Goal: Information Seeking & Learning: Check status

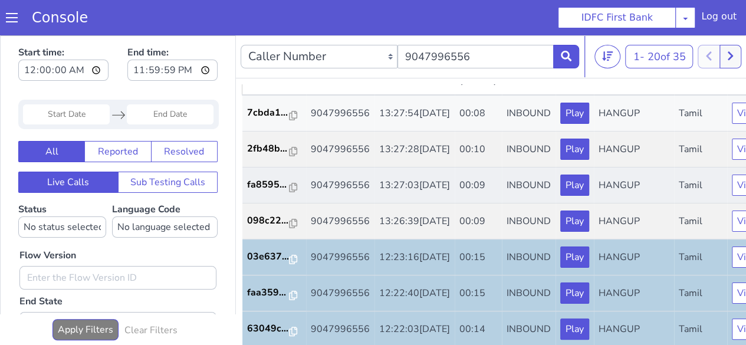
scroll to position [118, 0]
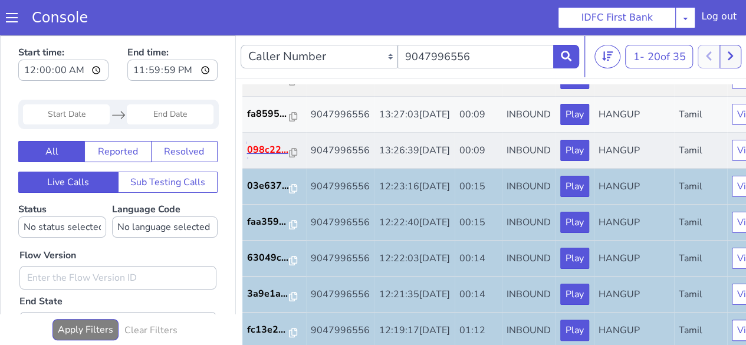
click at [265, 157] on p "098c22..." at bounding box center [268, 150] width 42 height 14
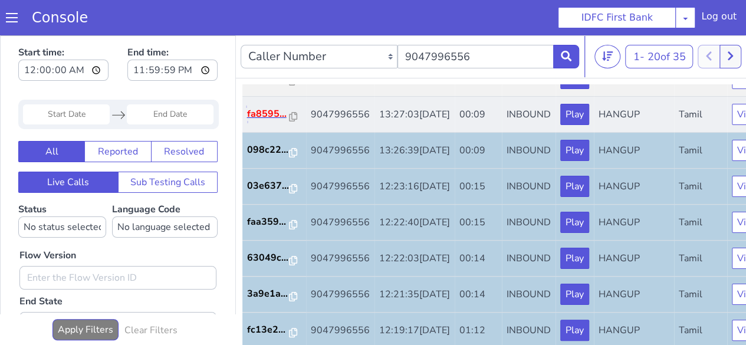
click at [270, 121] on p "fa8595..." at bounding box center [268, 114] width 42 height 14
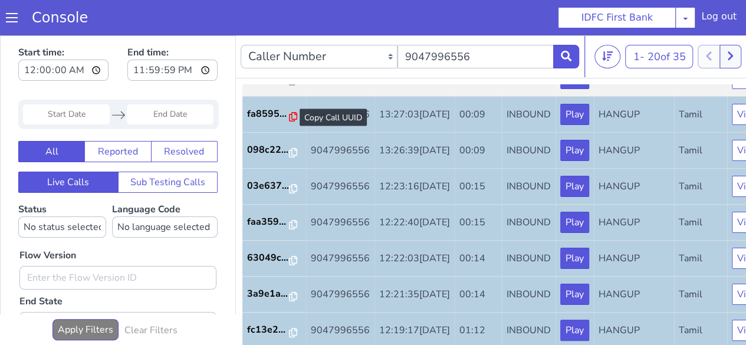
click at [294, 121] on icon at bounding box center [293, 116] width 8 height 9
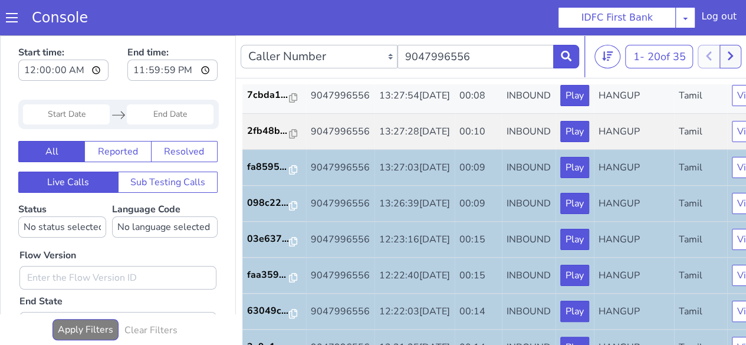
scroll to position [0, 0]
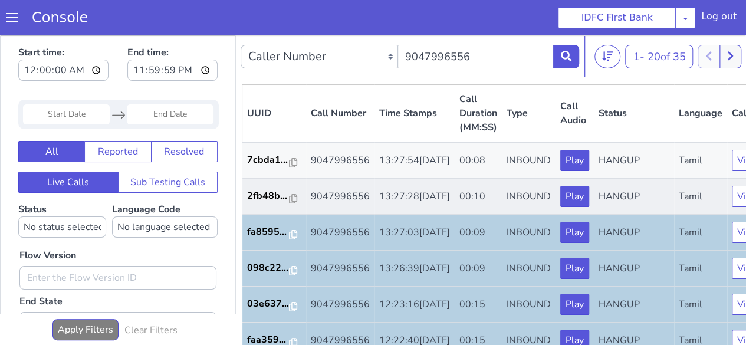
click at [248, 215] on td "2fb48b..." at bounding box center [274, 197] width 64 height 36
click at [289, 203] on icon at bounding box center [293, 198] width 8 height 9
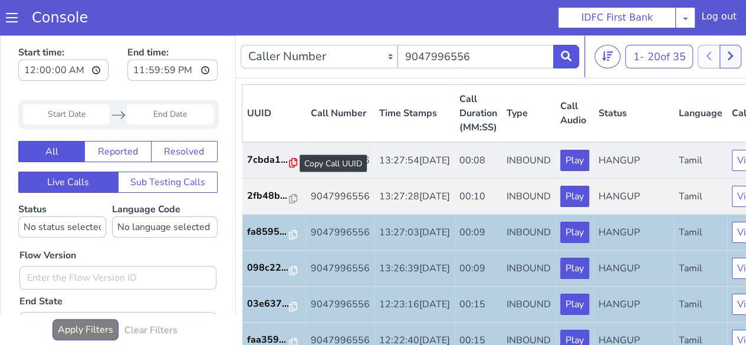
click at [291, 165] on icon at bounding box center [293, 162] width 8 height 9
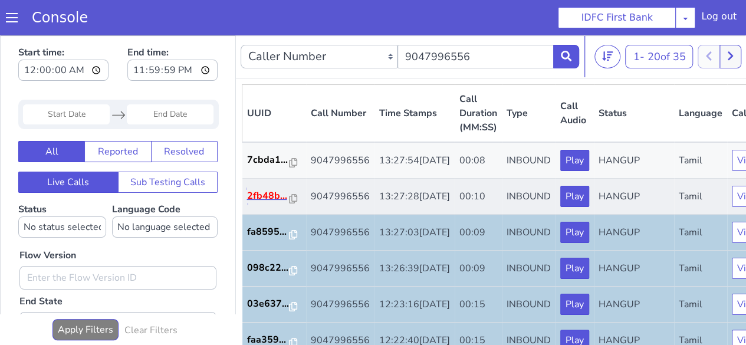
click at [264, 203] on p "2fb48b..." at bounding box center [268, 196] width 42 height 14
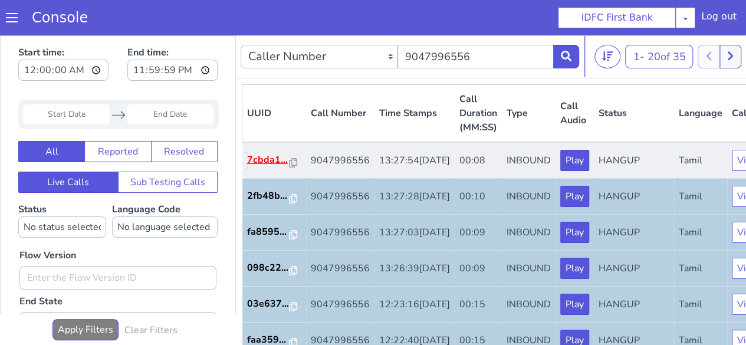
click at [262, 166] on p "7cbda1..." at bounding box center [268, 160] width 42 height 14
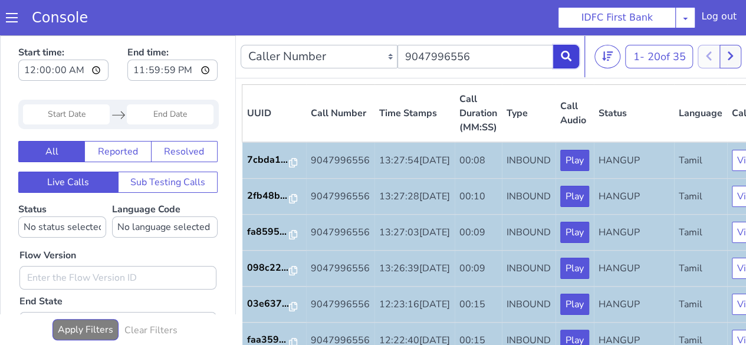
click at [569, 62] on button at bounding box center [566, 57] width 26 height 24
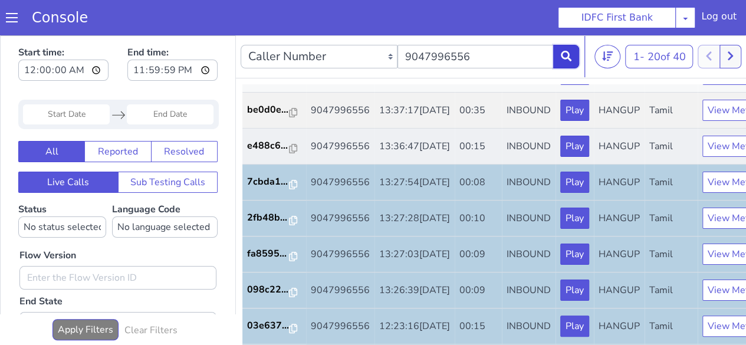
scroll to position [177, 0]
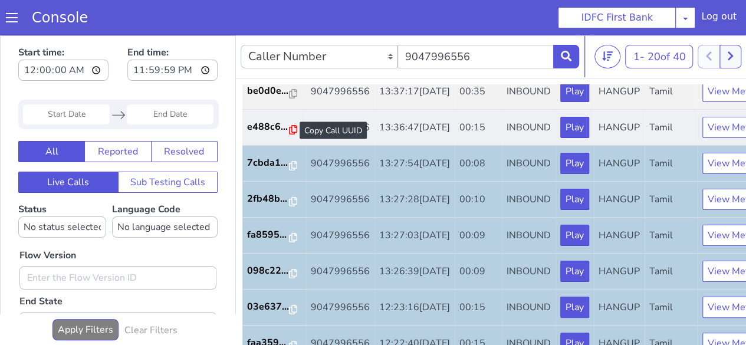
click at [294, 134] on icon at bounding box center [293, 129] width 8 height 9
click at [290, 134] on icon at bounding box center [293, 129] width 8 height 9
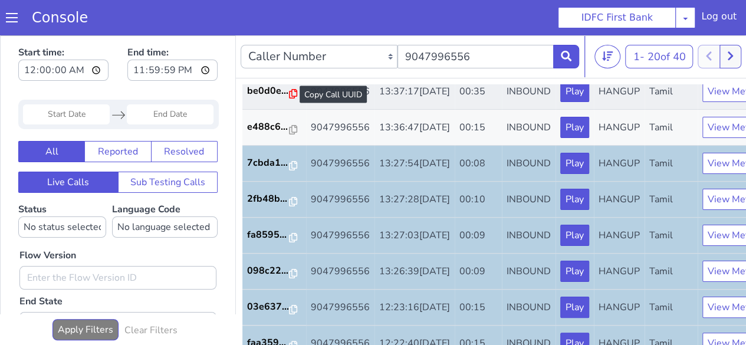
click at [294, 98] on icon at bounding box center [293, 93] width 8 height 9
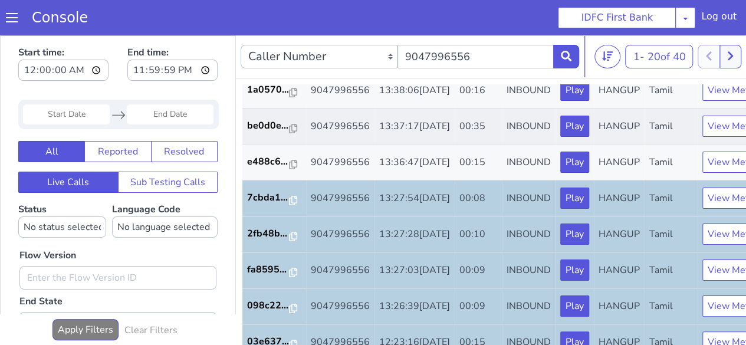
scroll to position [118, 0]
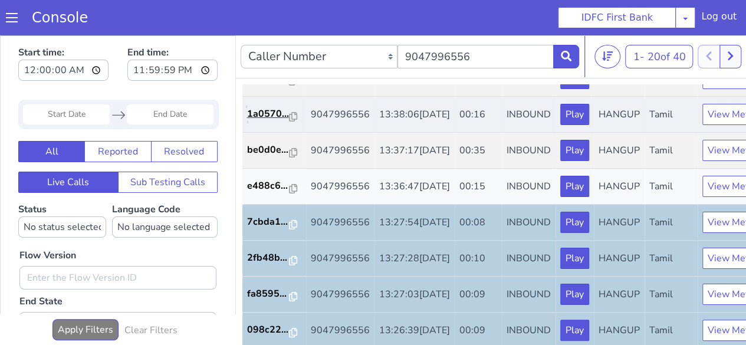
click at [296, 121] on link "1a0570..." at bounding box center [274, 114] width 54 height 14
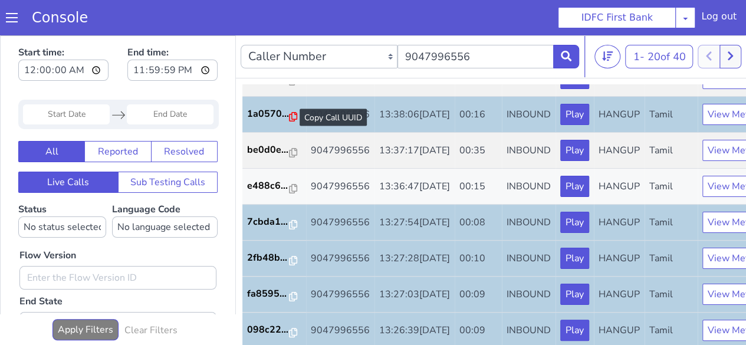
click at [289, 121] on icon at bounding box center [293, 116] width 8 height 9
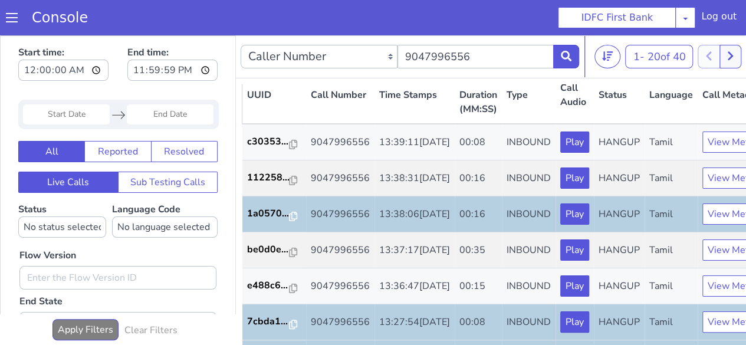
scroll to position [0, 0]
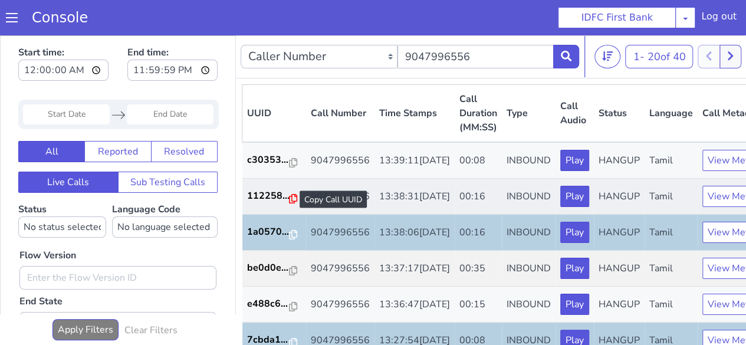
click at [294, 203] on icon at bounding box center [293, 198] width 8 height 9
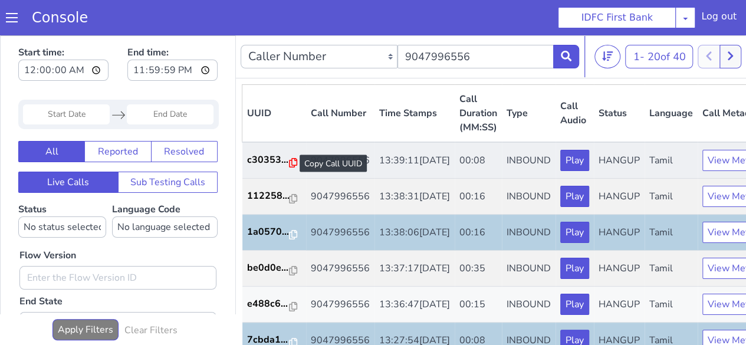
click at [294, 165] on icon at bounding box center [293, 162] width 8 height 9
click at [257, 167] on p "c30353..." at bounding box center [268, 160] width 42 height 14
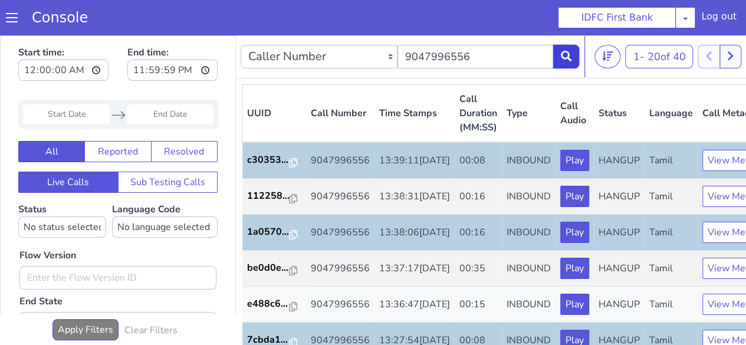
click at [557, 54] on button at bounding box center [566, 57] width 26 height 24
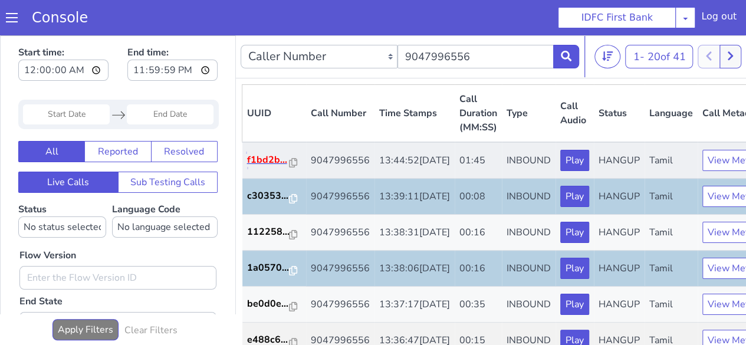
click at [262, 167] on p "f1bd2b..." at bounding box center [268, 160] width 42 height 14
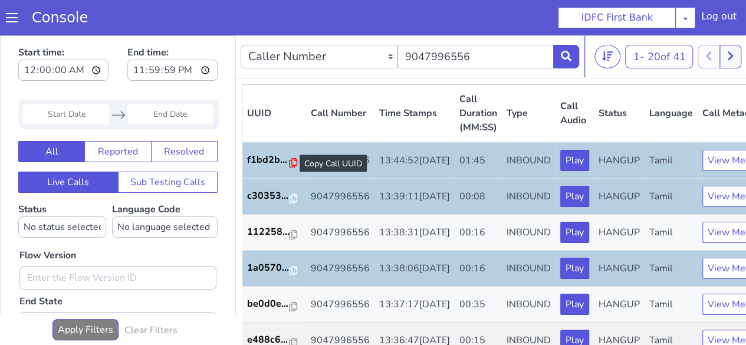
click at [294, 160] on icon at bounding box center [293, 162] width 8 height 9
click at [570, 57] on icon at bounding box center [566, 56] width 11 height 11
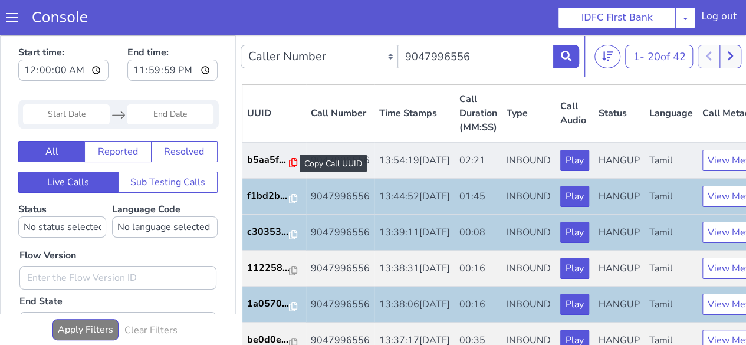
click at [289, 165] on icon at bounding box center [293, 162] width 8 height 9
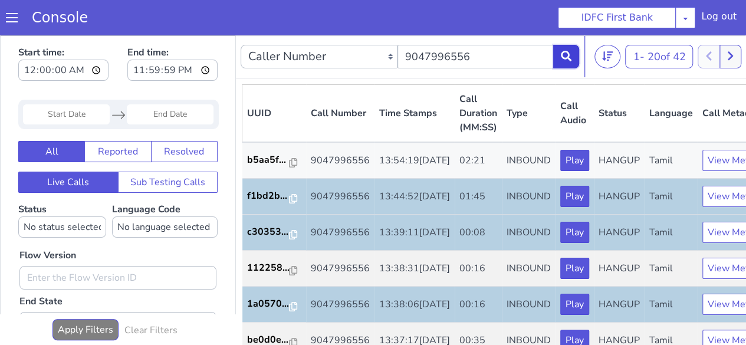
click at [564, 56] on icon at bounding box center [566, 56] width 11 height 11
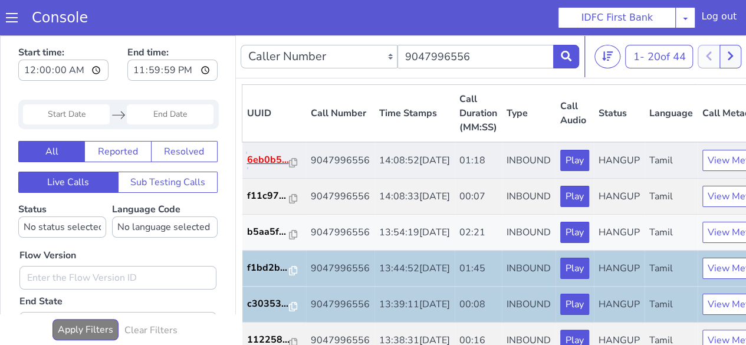
click at [263, 167] on p "6eb0b5..." at bounding box center [268, 160] width 42 height 14
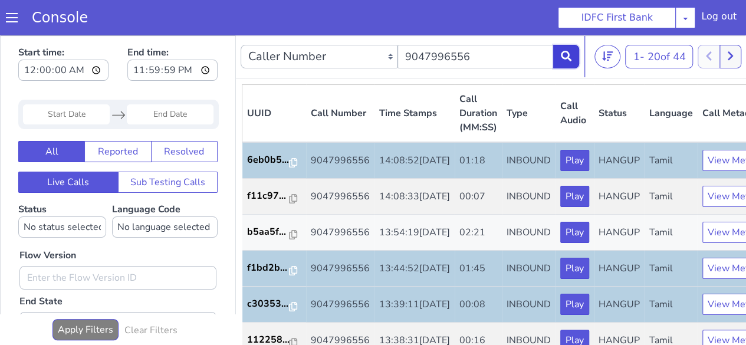
click at [561, 58] on icon at bounding box center [566, 56] width 11 height 11
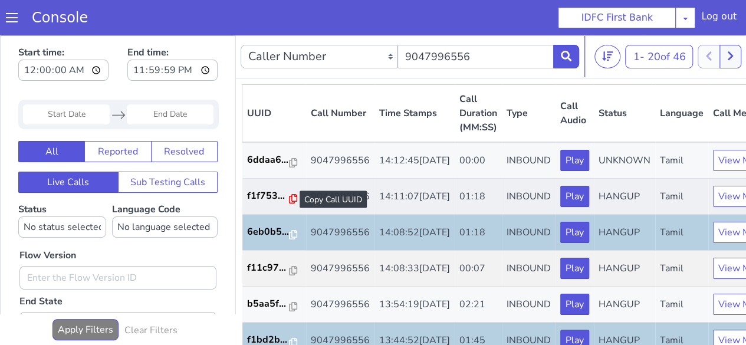
click at [294, 203] on icon at bounding box center [293, 198] width 8 height 9
click at [565, 61] on icon at bounding box center [566, 56] width 11 height 11
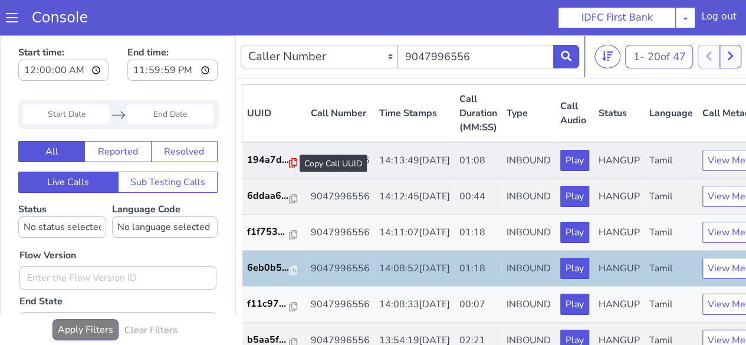
click at [293, 163] on icon at bounding box center [293, 162] width 8 height 9
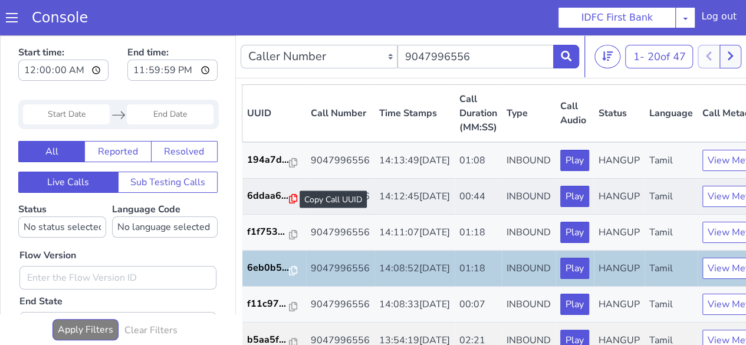
click at [291, 203] on icon at bounding box center [293, 198] width 8 height 9
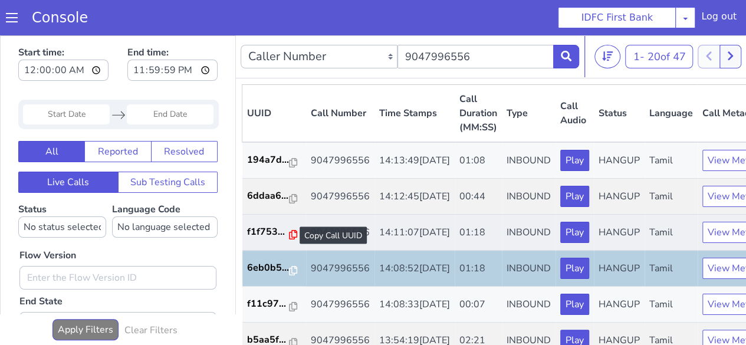
click at [293, 239] on icon at bounding box center [293, 234] width 8 height 9
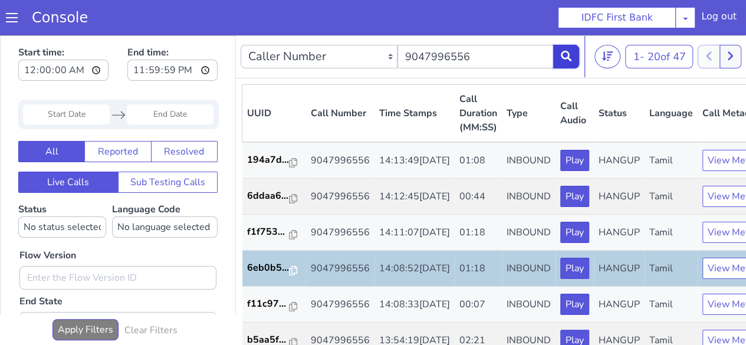
click at [573, 62] on button at bounding box center [566, 57] width 26 height 24
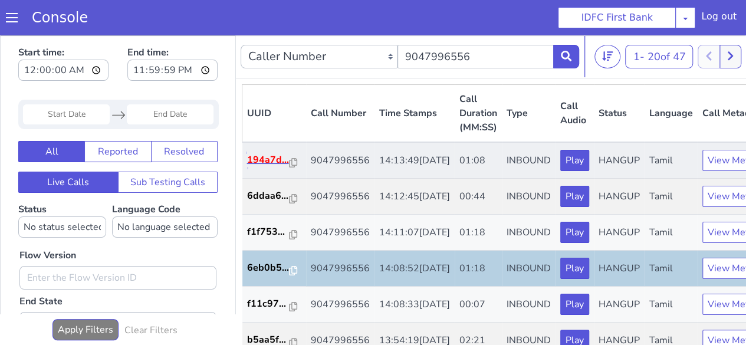
click at [271, 167] on p "194a7d..." at bounding box center [268, 160] width 42 height 14
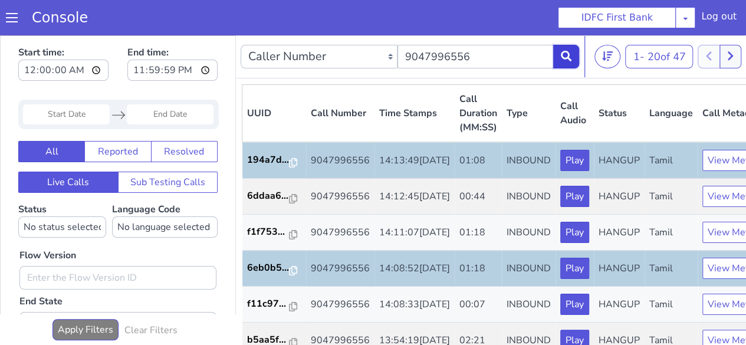
click at [566, 63] on button at bounding box center [566, 57] width 26 height 24
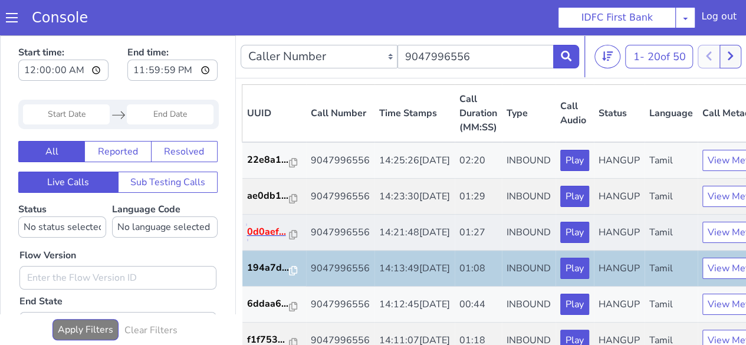
click at [286, 239] on p "0d0aef..." at bounding box center [268, 232] width 42 height 14
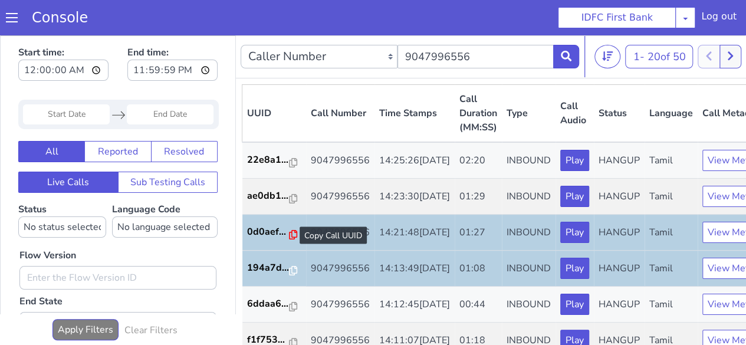
click at [292, 239] on icon at bounding box center [293, 234] width 8 height 9
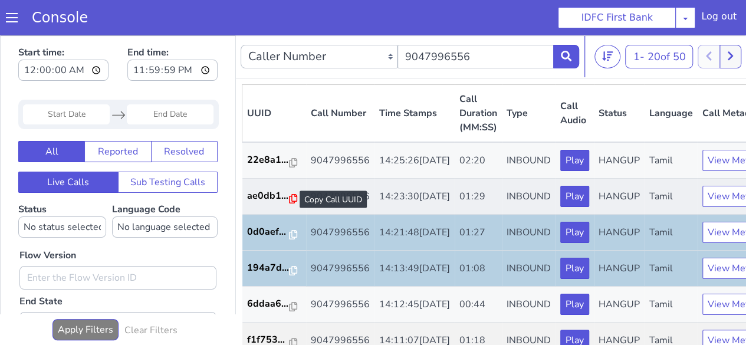
click at [289, 203] on icon at bounding box center [293, 198] width 8 height 9
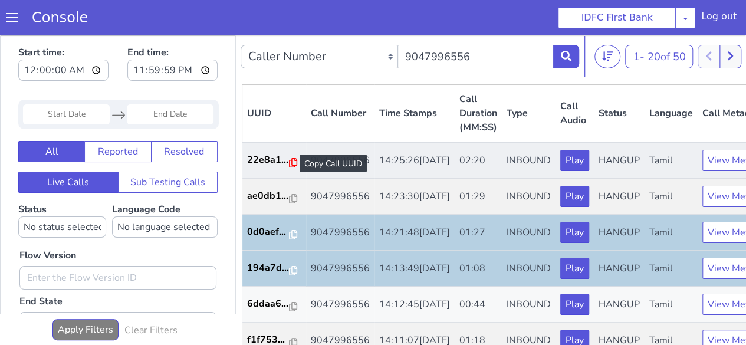
click at [293, 163] on icon at bounding box center [293, 162] width 8 height 9
click at [290, 162] on icon at bounding box center [293, 162] width 8 height 9
click at [271, 167] on p "22e8a1..." at bounding box center [268, 160] width 42 height 14
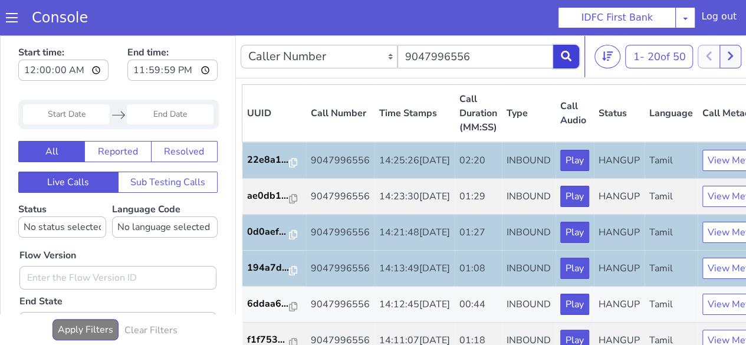
click at [561, 60] on icon at bounding box center [566, 56] width 11 height 11
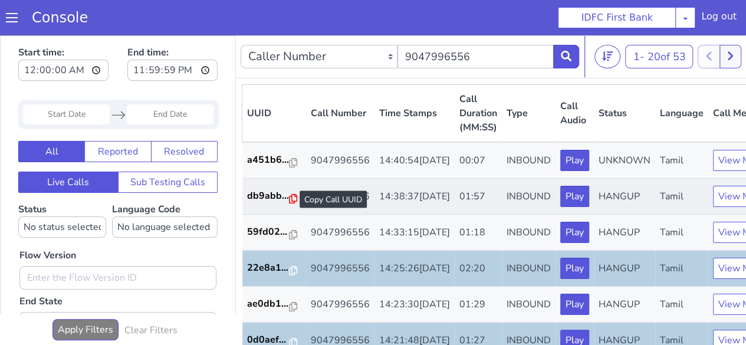
click at [289, 203] on icon at bounding box center [293, 198] width 8 height 9
click at [559, 62] on button at bounding box center [566, 57] width 26 height 24
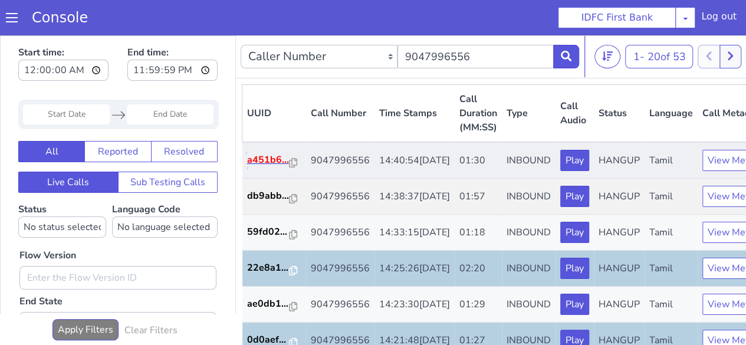
click at [270, 167] on p "a451b6..." at bounding box center [268, 160] width 42 height 14
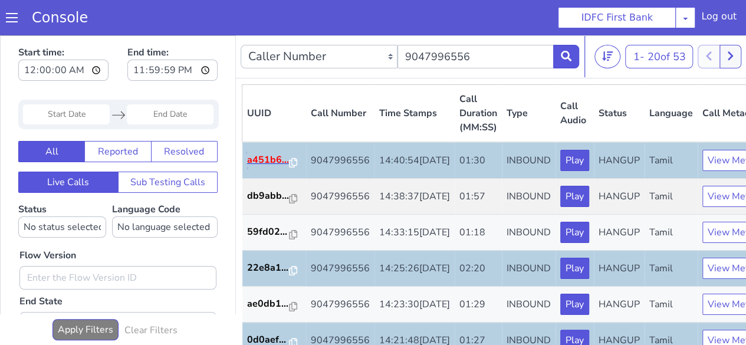
click at [287, 163] on p "a451b6..." at bounding box center [268, 160] width 42 height 14
click at [292, 161] on icon at bounding box center [293, 162] width 8 height 9
click at [561, 57] on icon at bounding box center [566, 56] width 11 height 11
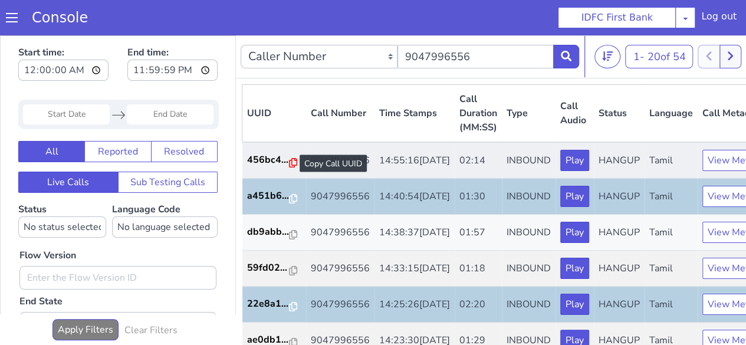
click at [294, 162] on icon at bounding box center [293, 162] width 8 height 9
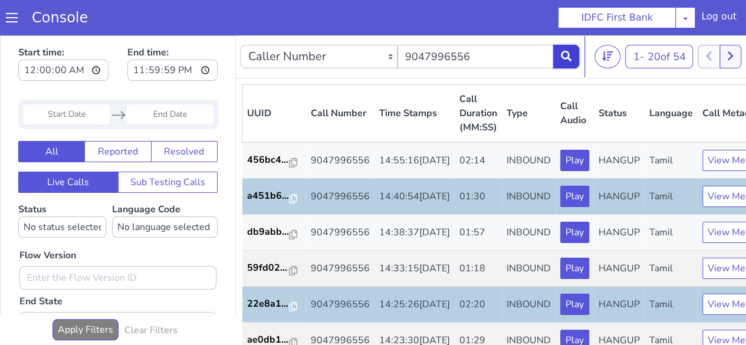
click at [571, 59] on button at bounding box center [566, 57] width 26 height 24
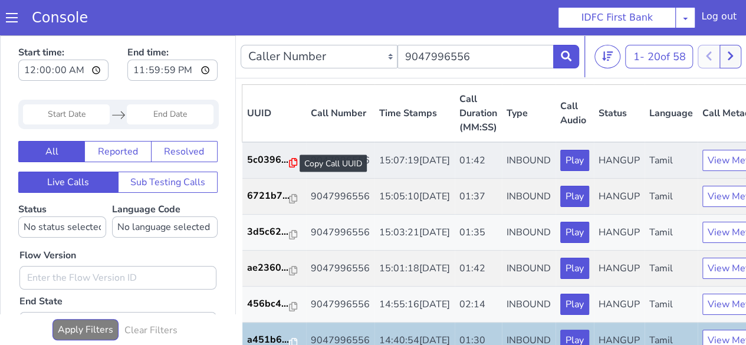
click at [290, 162] on icon at bounding box center [293, 162] width 8 height 9
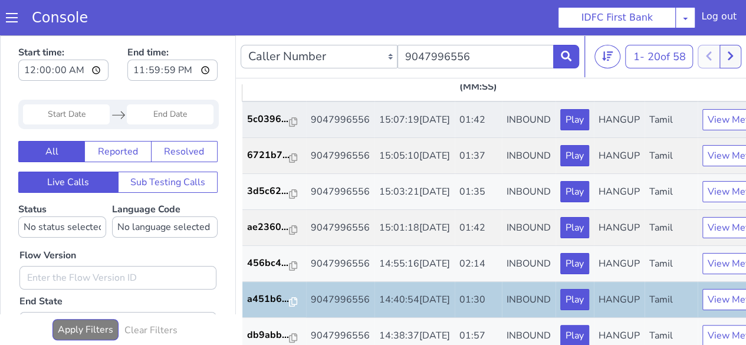
scroll to position [59, 0]
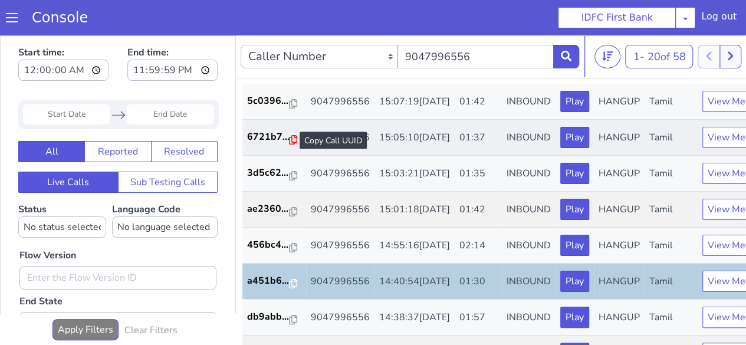
click at [291, 144] on icon at bounding box center [293, 139] width 8 height 9
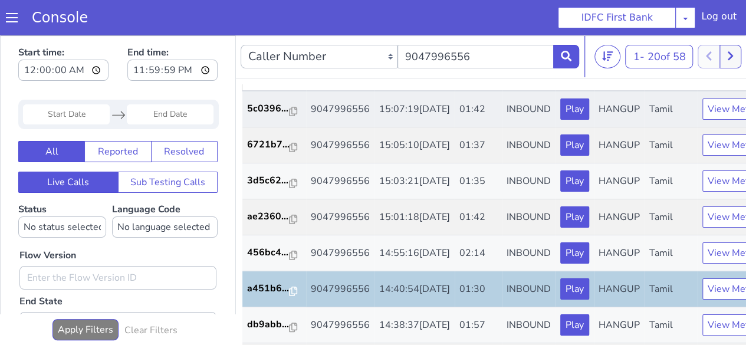
scroll to position [118, 0]
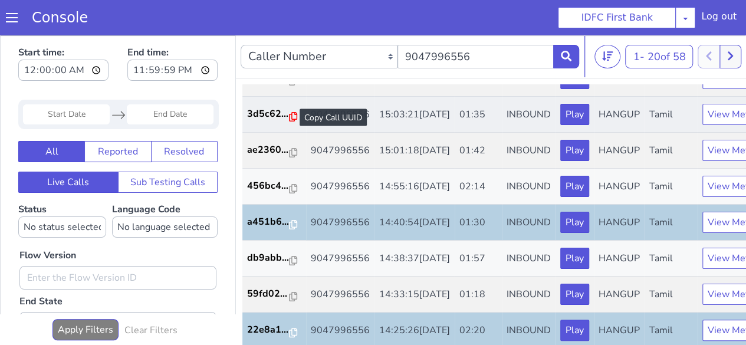
click at [294, 121] on icon at bounding box center [293, 116] width 8 height 9
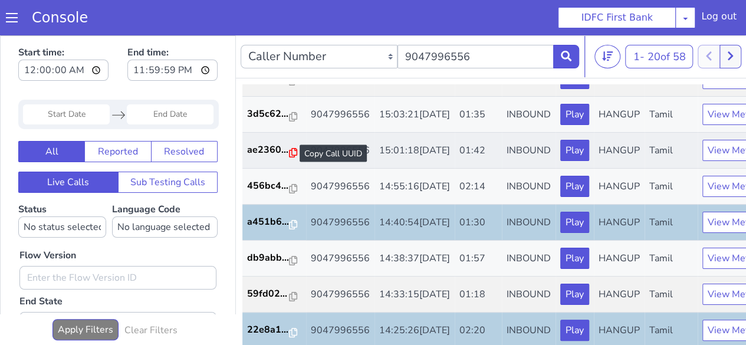
click at [291, 157] on icon at bounding box center [293, 152] width 8 height 9
